Goal: Task Accomplishment & Management: Complete application form

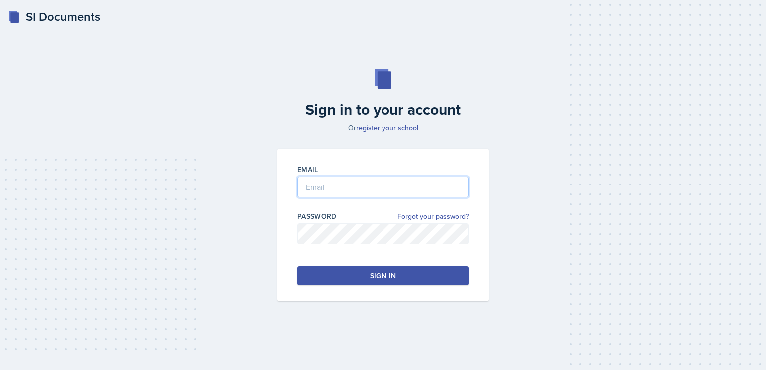
click at [342, 183] on input "email" at bounding box center [383, 187] width 172 height 21
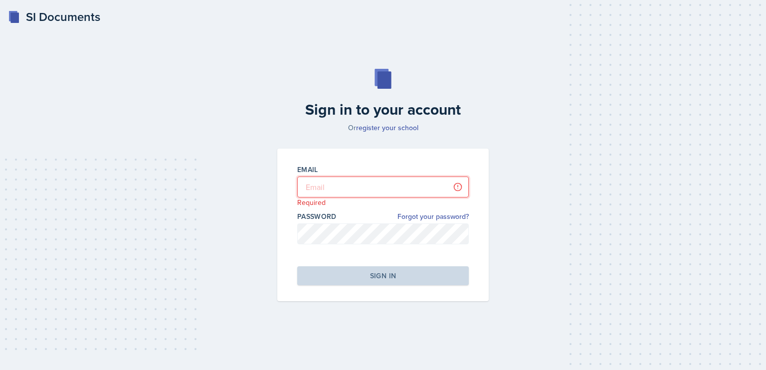
type input "[PERSON_NAME][EMAIL_ADDRESS][DOMAIN_NAME]"
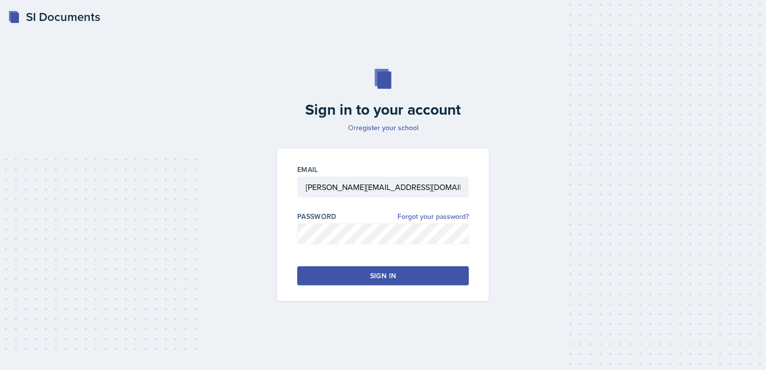
click at [368, 277] on button "Sign in" at bounding box center [383, 275] width 172 height 19
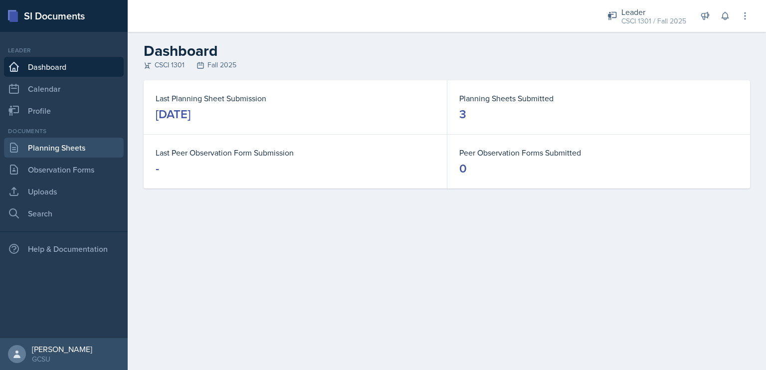
click at [83, 156] on link "Planning Sheets" at bounding box center [64, 148] width 120 height 20
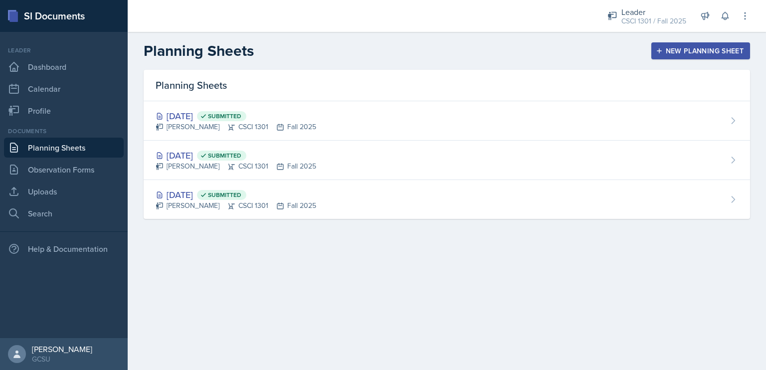
click at [661, 50] on icon "button" at bounding box center [659, 50] width 7 height 7
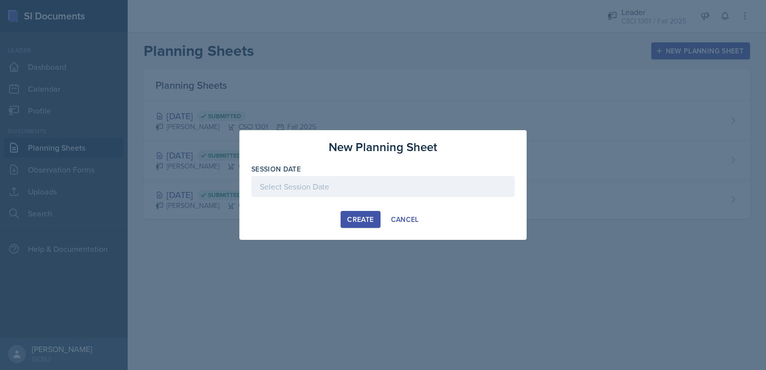
click at [407, 191] on div at bounding box center [382, 186] width 263 height 21
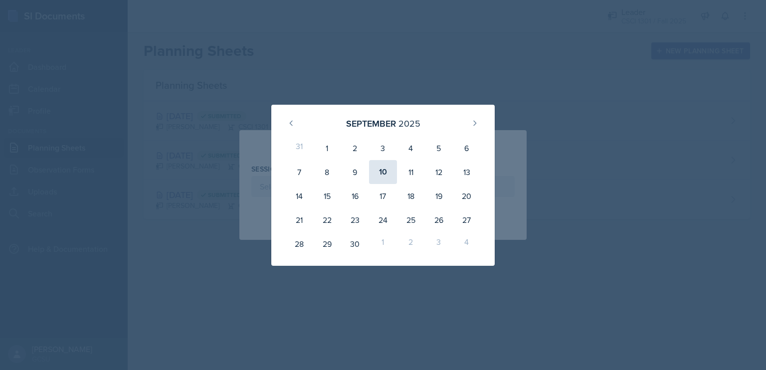
click at [385, 172] on div "10" at bounding box center [383, 172] width 28 height 24
type input "[DATE]"
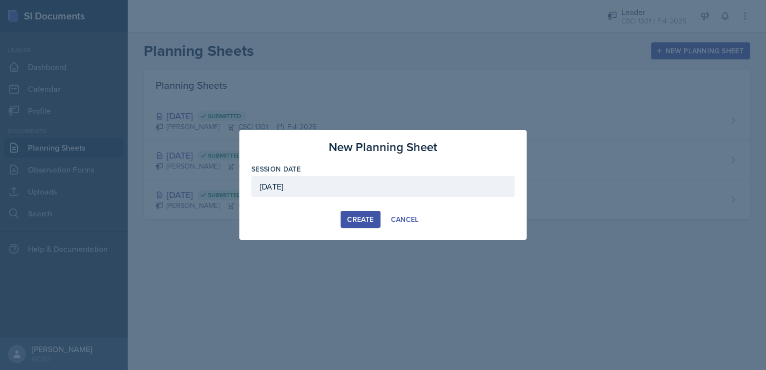
click at [353, 215] on div "Create" at bounding box center [360, 219] width 26 height 8
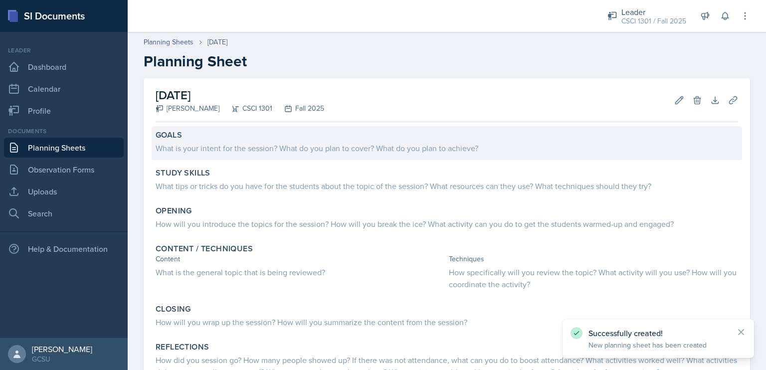
click at [301, 151] on div "What is your intent for the session? What do you plan to cover? What do you pla…" at bounding box center [447, 148] width 583 height 12
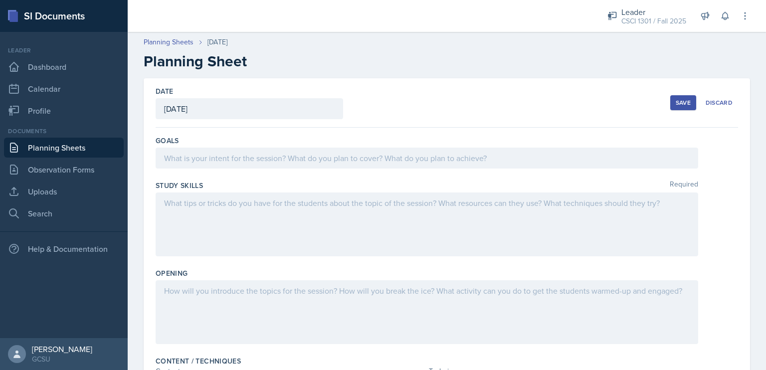
click at [273, 149] on div at bounding box center [427, 158] width 543 height 21
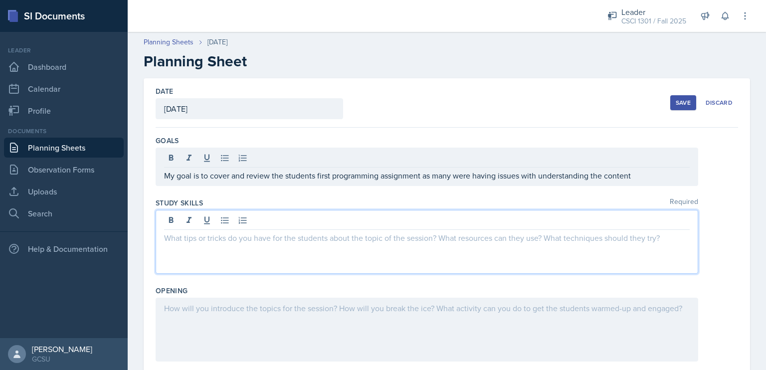
click at [292, 217] on div at bounding box center [427, 242] width 543 height 64
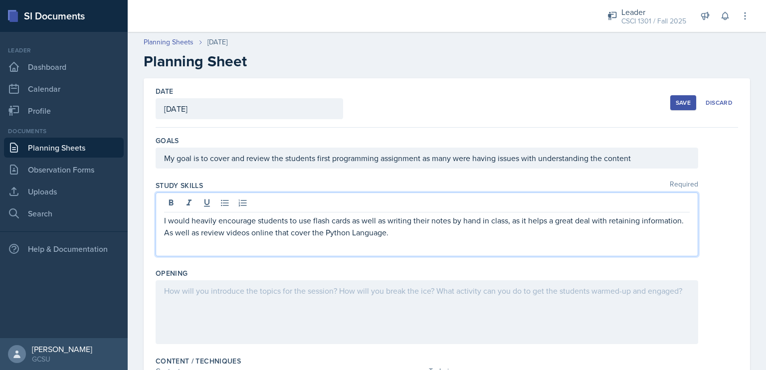
click at [319, 326] on div at bounding box center [427, 312] width 543 height 64
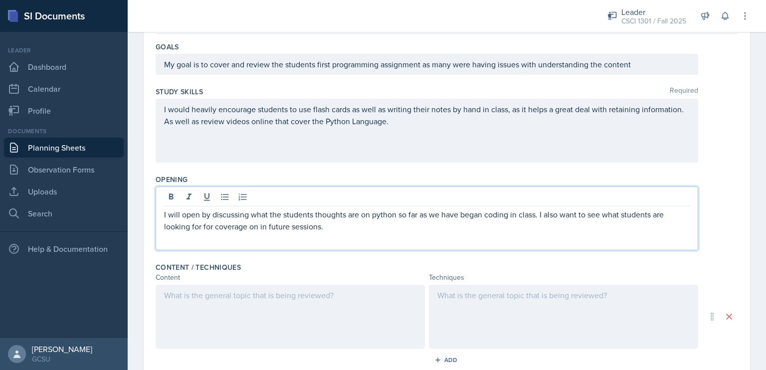
click at [333, 291] on p at bounding box center [290, 295] width 252 height 12
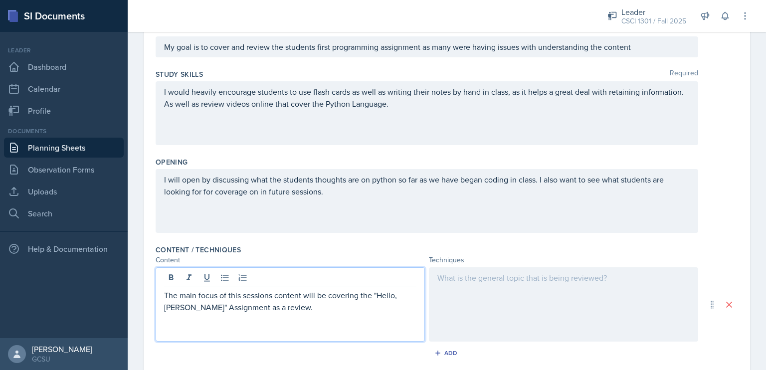
click at [372, 298] on p "The main focus of this sessions content will be covering the "Hello, [PERSON_NA…" at bounding box center [290, 301] width 252 height 24
click at [292, 332] on p at bounding box center [290, 331] width 252 height 12
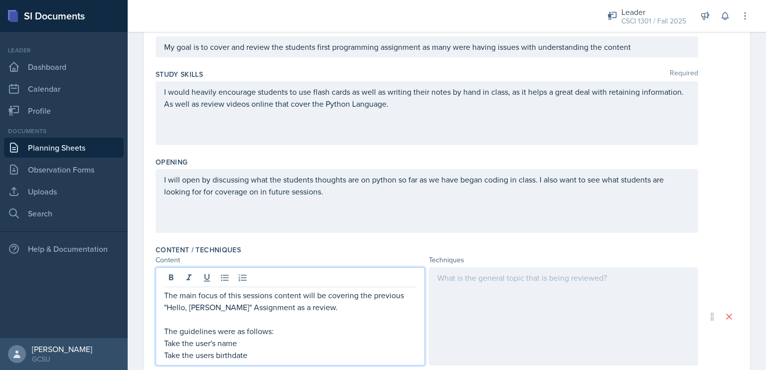
scroll to position [116, 0]
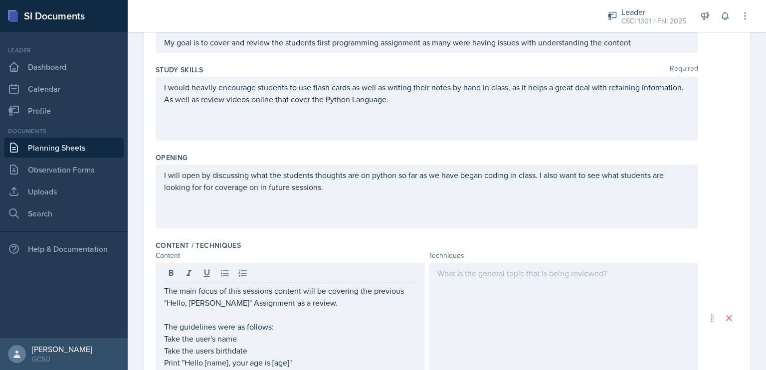
click at [466, 308] on div at bounding box center [563, 318] width 269 height 110
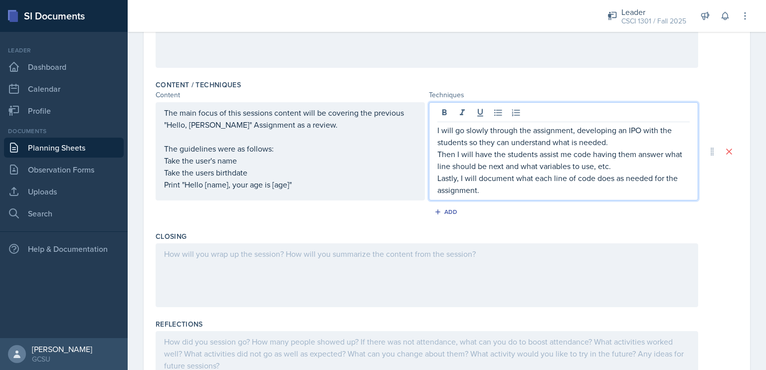
click at [337, 267] on div at bounding box center [427, 275] width 543 height 64
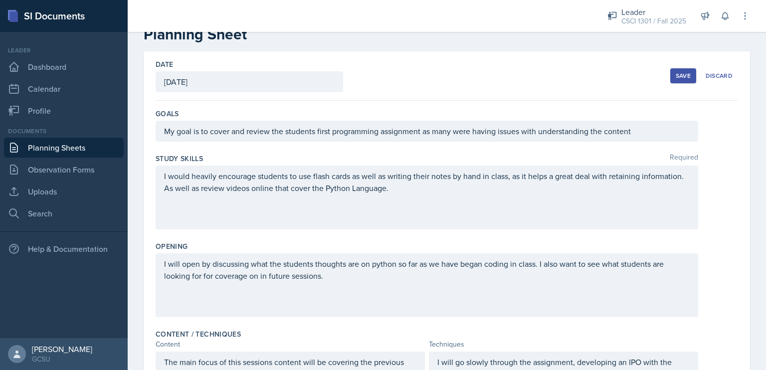
scroll to position [0, 0]
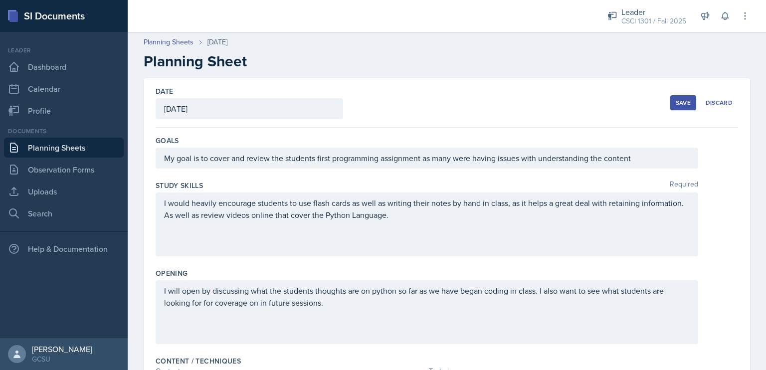
click at [662, 101] on div "Date [DATE] [DATE] 31 1 2 3 4 5 6 7 8 9 10 11 12 13 14 15 16 17 18 19 20 21 22 …" at bounding box center [447, 102] width 583 height 49
drag, startPoint x: 662, startPoint y: 101, endPoint x: 669, endPoint y: 101, distance: 6.5
click at [676, 101] on div "Save" at bounding box center [683, 103] width 15 height 8
click at [670, 101] on button "Save" at bounding box center [683, 102] width 26 height 15
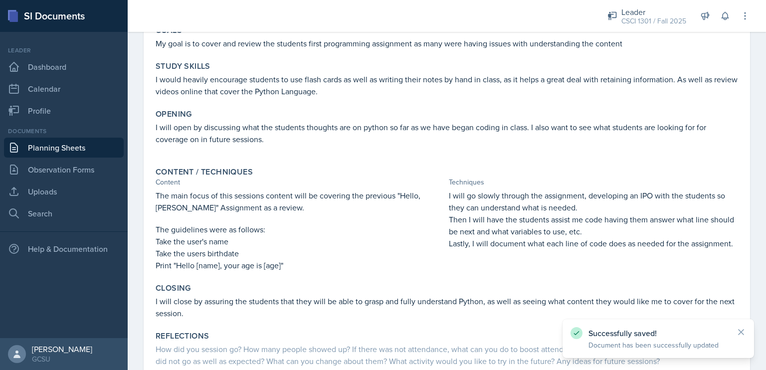
scroll to position [172, 0]
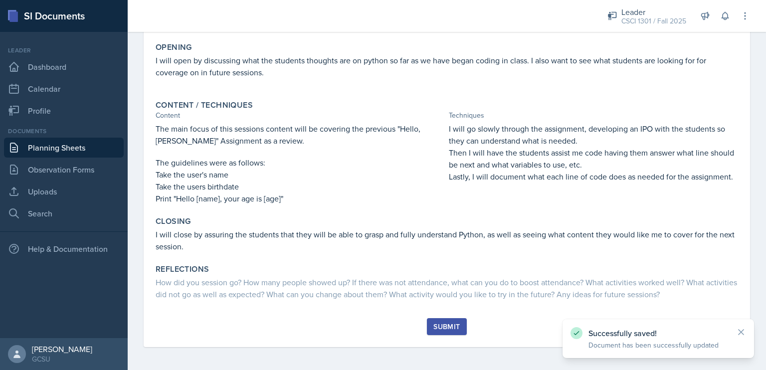
click at [443, 320] on button "Submit" at bounding box center [446, 326] width 39 height 17
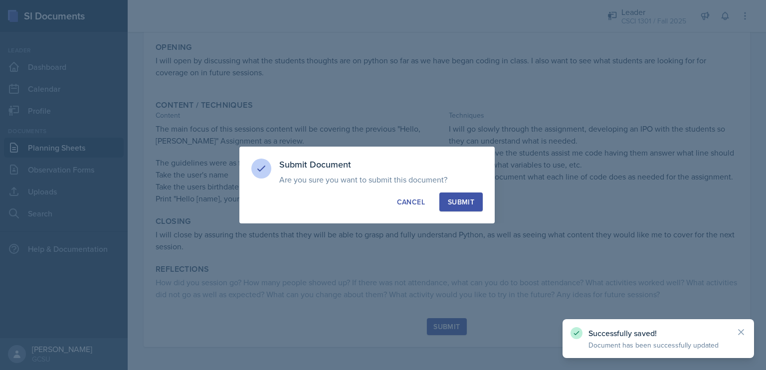
click at [465, 200] on div "Submit" at bounding box center [461, 202] width 26 height 10
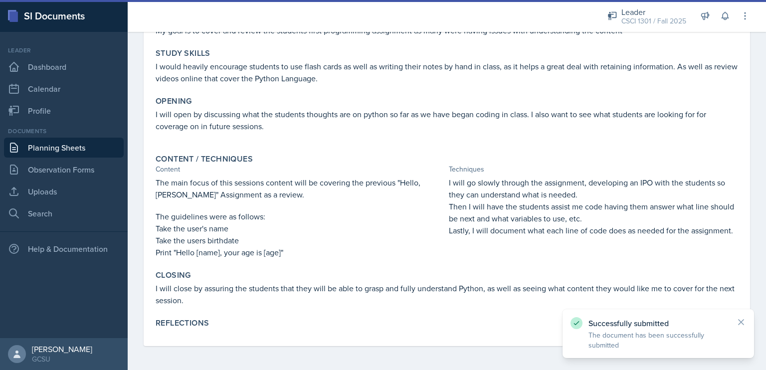
scroll to position [117, 0]
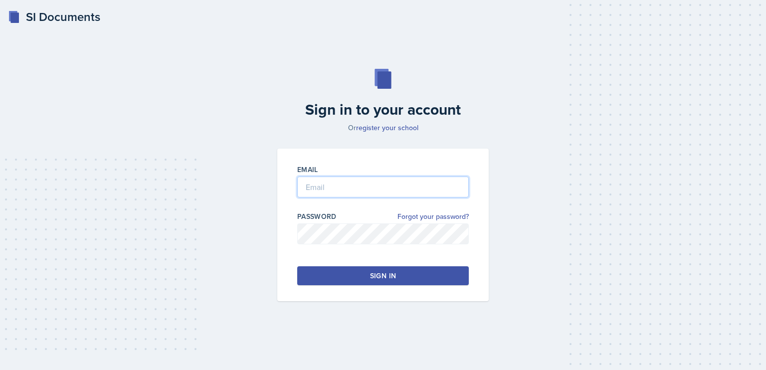
click at [312, 183] on input "email" at bounding box center [383, 187] width 172 height 21
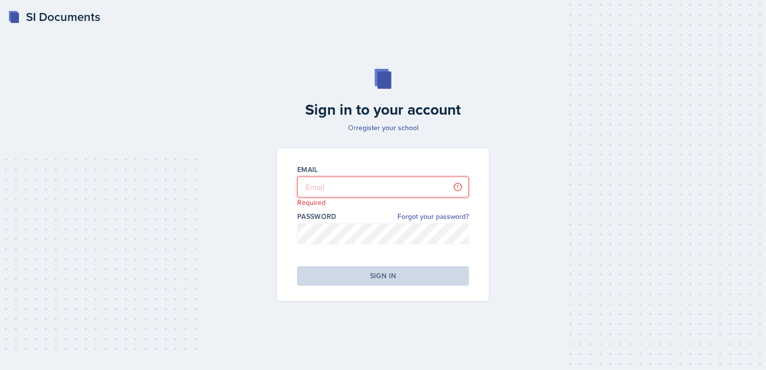
type input "[PERSON_NAME][EMAIL_ADDRESS][DOMAIN_NAME]"
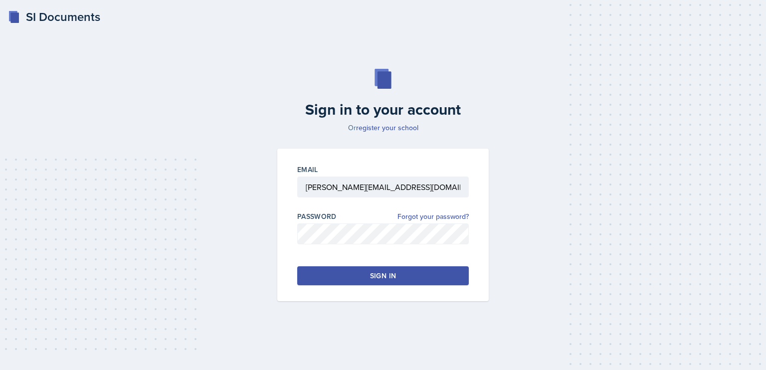
click at [388, 282] on button "Sign in" at bounding box center [383, 275] width 172 height 19
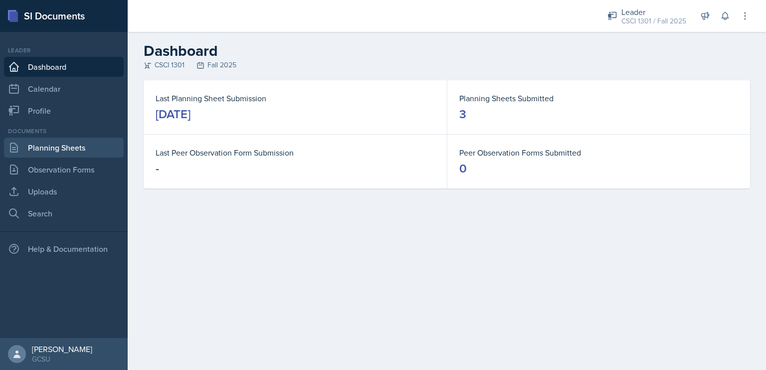
click at [80, 152] on link "Planning Sheets" at bounding box center [64, 148] width 120 height 20
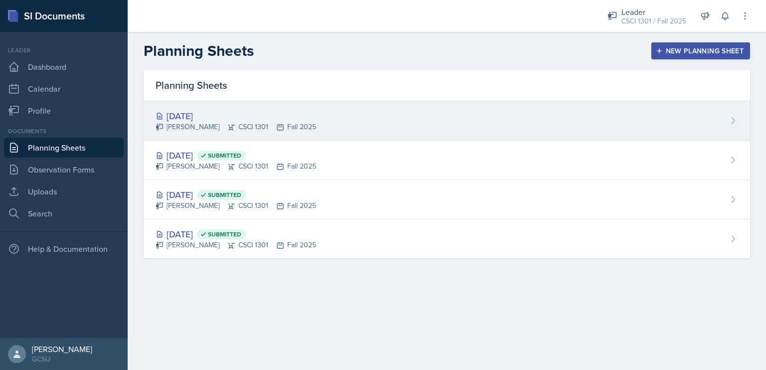
click at [244, 120] on div "[DATE]" at bounding box center [236, 115] width 161 height 13
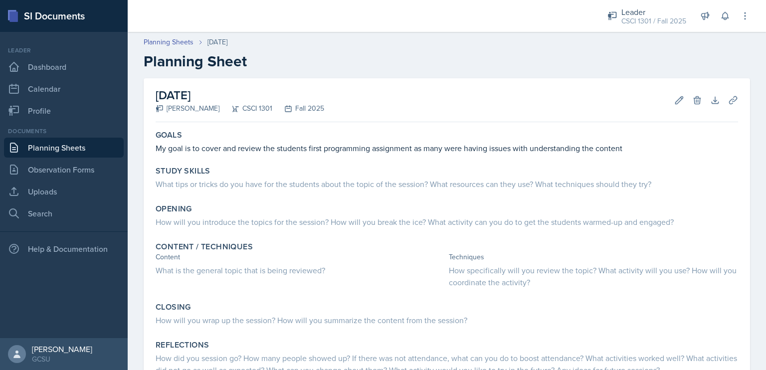
click at [60, 145] on link "Planning Sheets" at bounding box center [64, 148] width 120 height 20
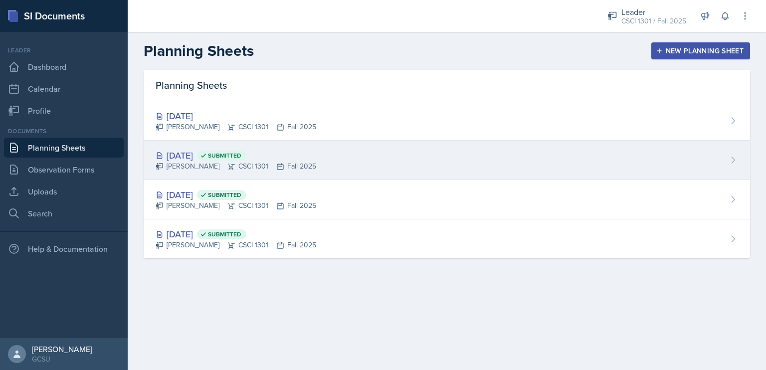
click at [199, 149] on div "Sep 8th, 2025 Submitted" at bounding box center [236, 155] width 161 height 13
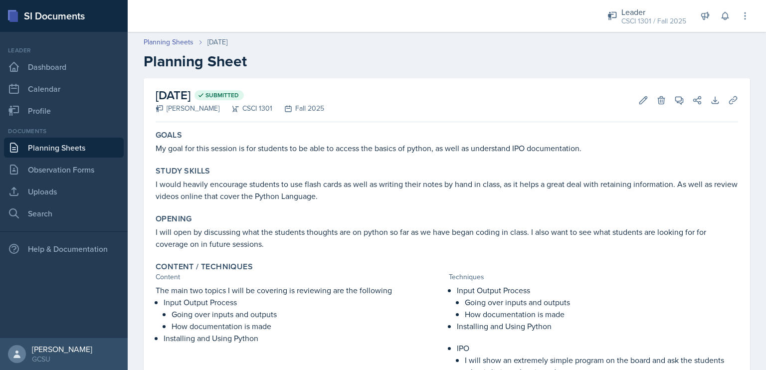
click at [338, 194] on p "I would heavily encourage students to use flash cards as well as writing their …" at bounding box center [447, 190] width 583 height 24
click at [346, 195] on p "I would heavily encourage students to use flash cards as well as writing their …" at bounding box center [447, 190] width 583 height 24
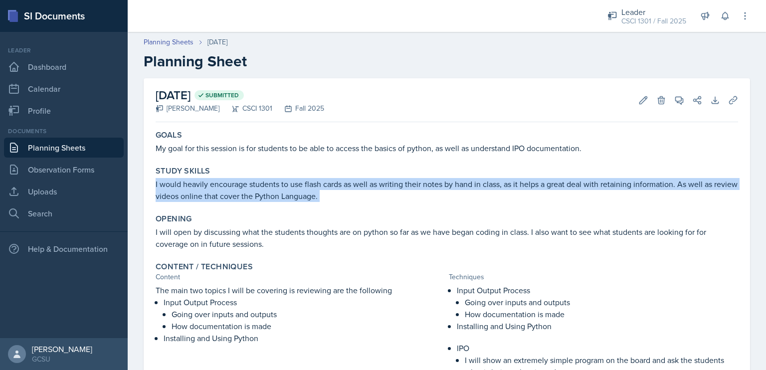
drag, startPoint x: 346, startPoint y: 195, endPoint x: 155, endPoint y: 179, distance: 191.6
click at [155, 179] on div "Study Skills I would heavily encourage students to use flash cards as well as w…" at bounding box center [447, 184] width 591 height 44
copy div "I would heavily encourage students to use flash cards as well as writing their …"
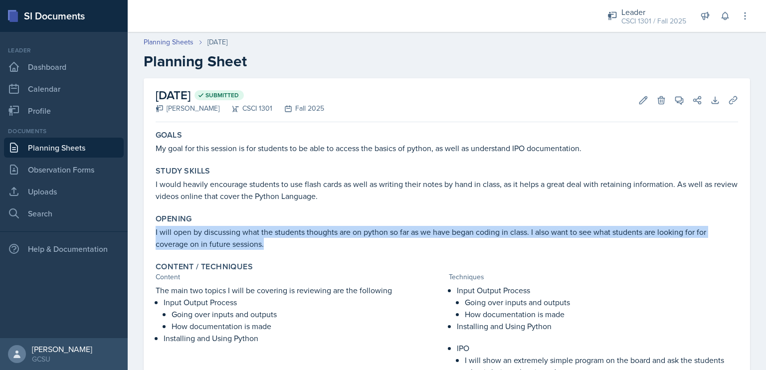
drag, startPoint x: 274, startPoint y: 245, endPoint x: 150, endPoint y: 235, distance: 125.1
click at [150, 235] on div "September 8th, 2025 Submitted Drew Carver CSCI 1301 Fall 2025 Edit Delete View …" at bounding box center [447, 317] width 606 height 479
copy p "I will open by discussing what the students thoughts are on python so far as we…"
